Goal: Task Accomplishment & Management: Use online tool/utility

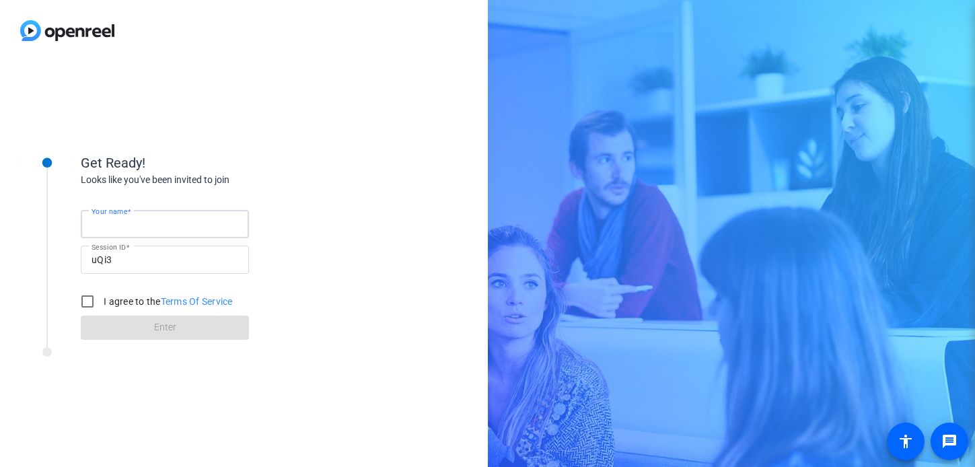
click at [169, 223] on input "Your name" at bounding box center [164, 224] width 147 height 16
type input "[PERSON_NAME]"
click at [85, 304] on input "I agree to the Terms Of Service" at bounding box center [87, 301] width 27 height 27
checkbox input "true"
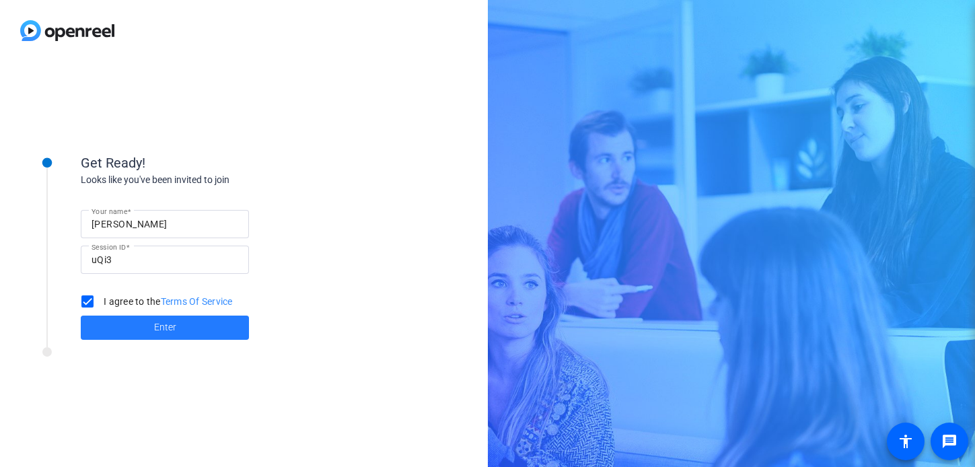
click at [161, 332] on span "Enter" at bounding box center [165, 327] width 22 height 14
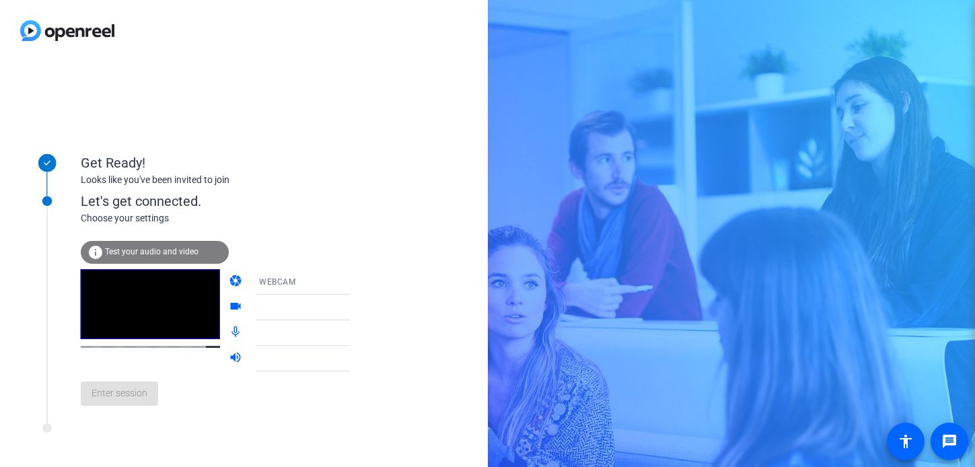
click at [360, 283] on icon at bounding box center [363, 282] width 7 height 3
click at [291, 336] on mat-option "DESKTOP" at bounding box center [292, 335] width 115 height 27
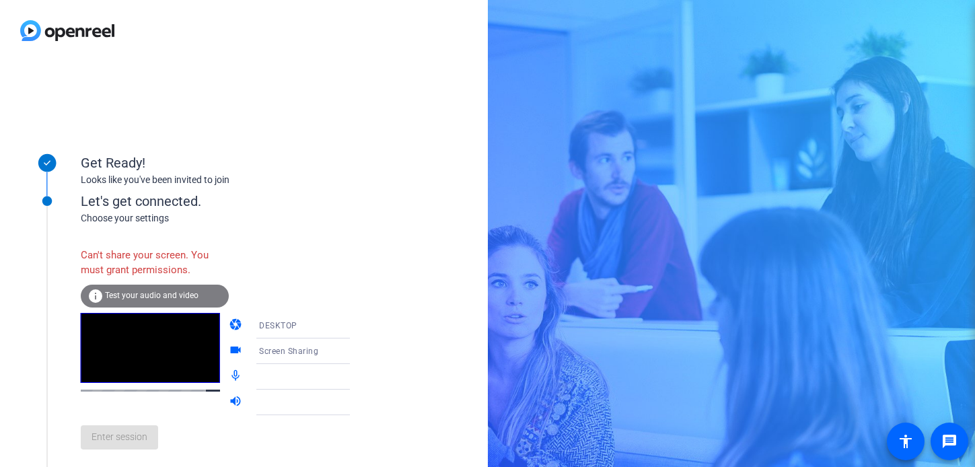
click at [355, 332] on icon at bounding box center [363, 326] width 16 height 16
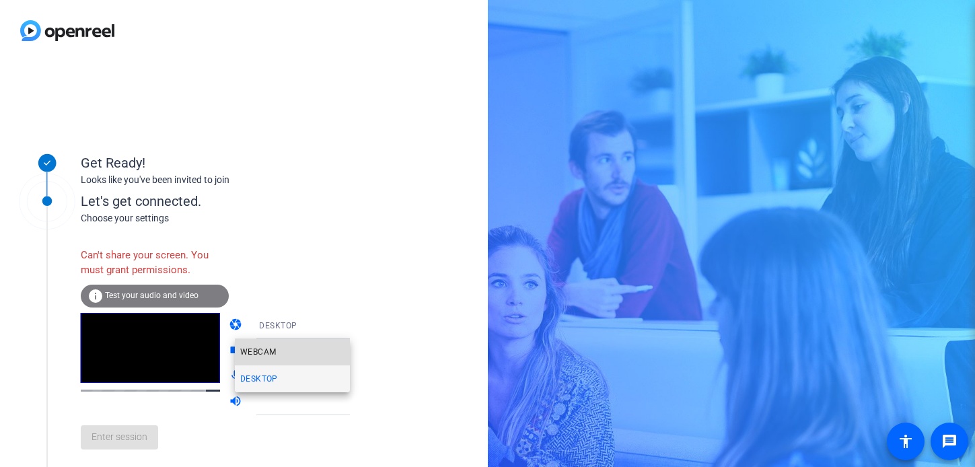
click at [306, 356] on mat-option "WEBCAM" at bounding box center [292, 351] width 115 height 27
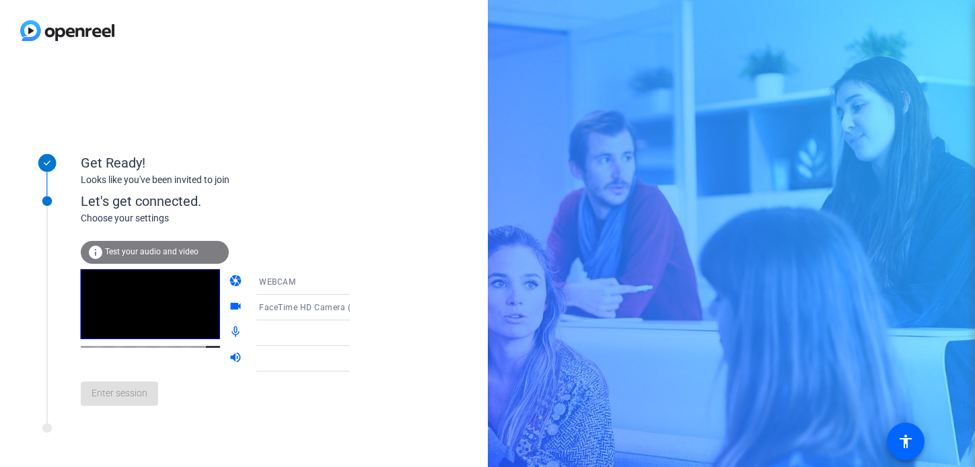
click at [355, 331] on icon at bounding box center [363, 333] width 16 height 16
click at [268, 418] on div "Let's get connected. Choose your settings info Test your audio and video camera…" at bounding box center [181, 296] width 336 height 256
